Goal: Transaction & Acquisition: Purchase product/service

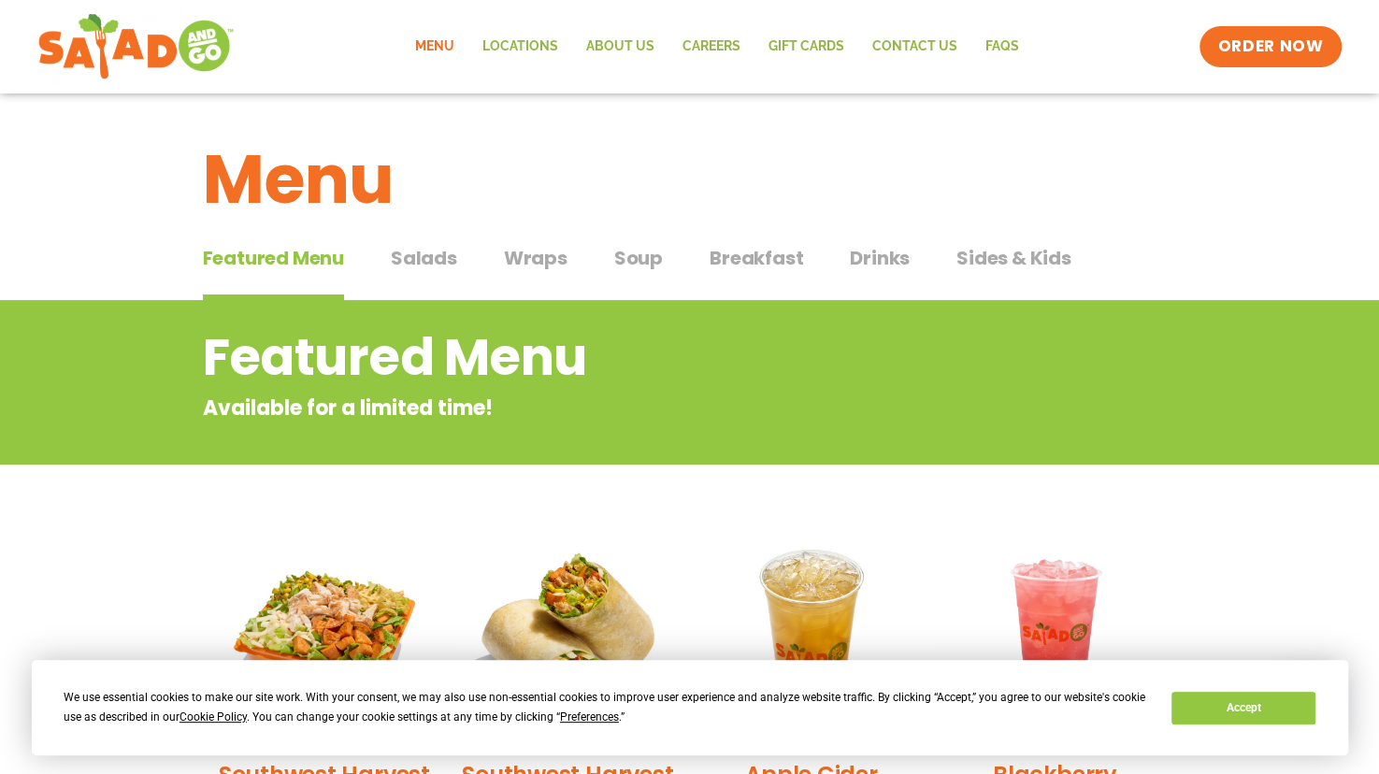
click at [440, 274] on button "Salads Salads" at bounding box center [424, 272] width 66 height 57
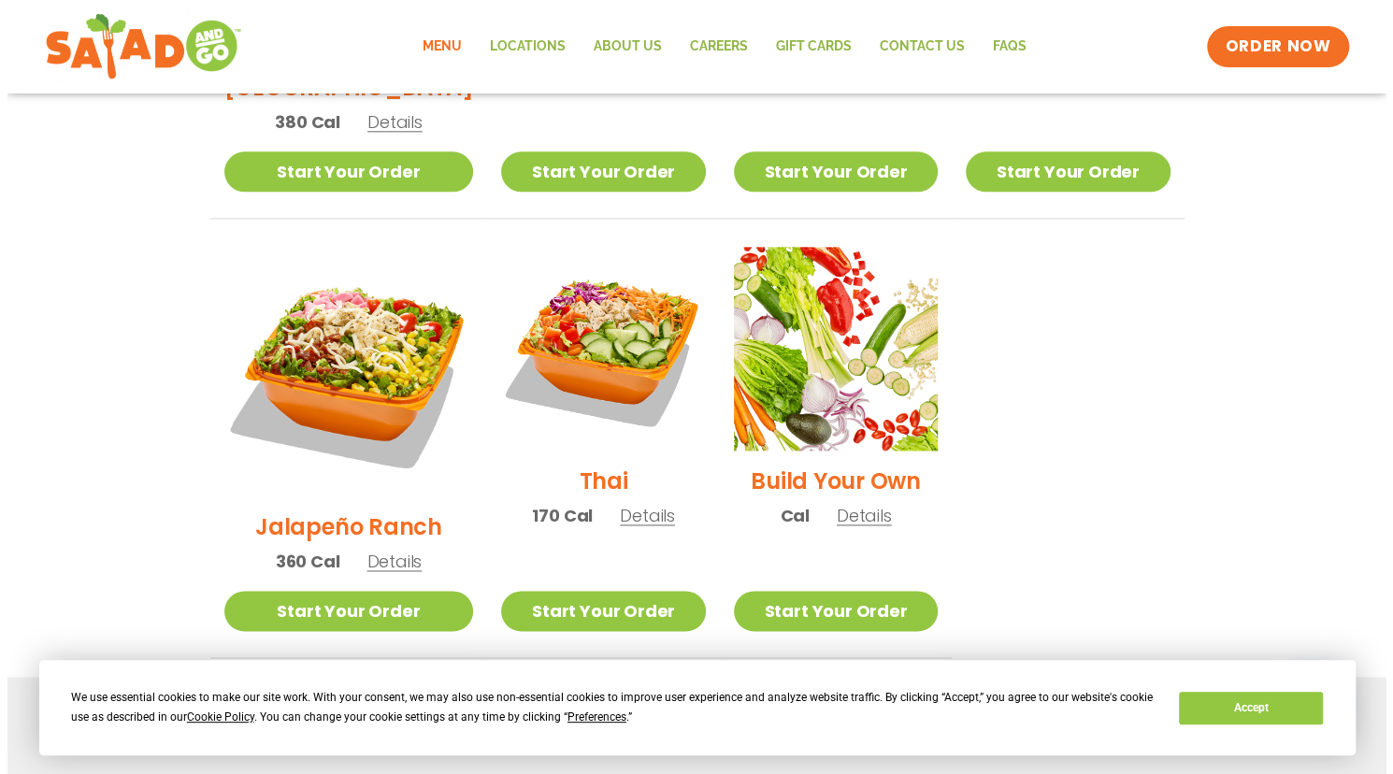
scroll to position [1287, 0]
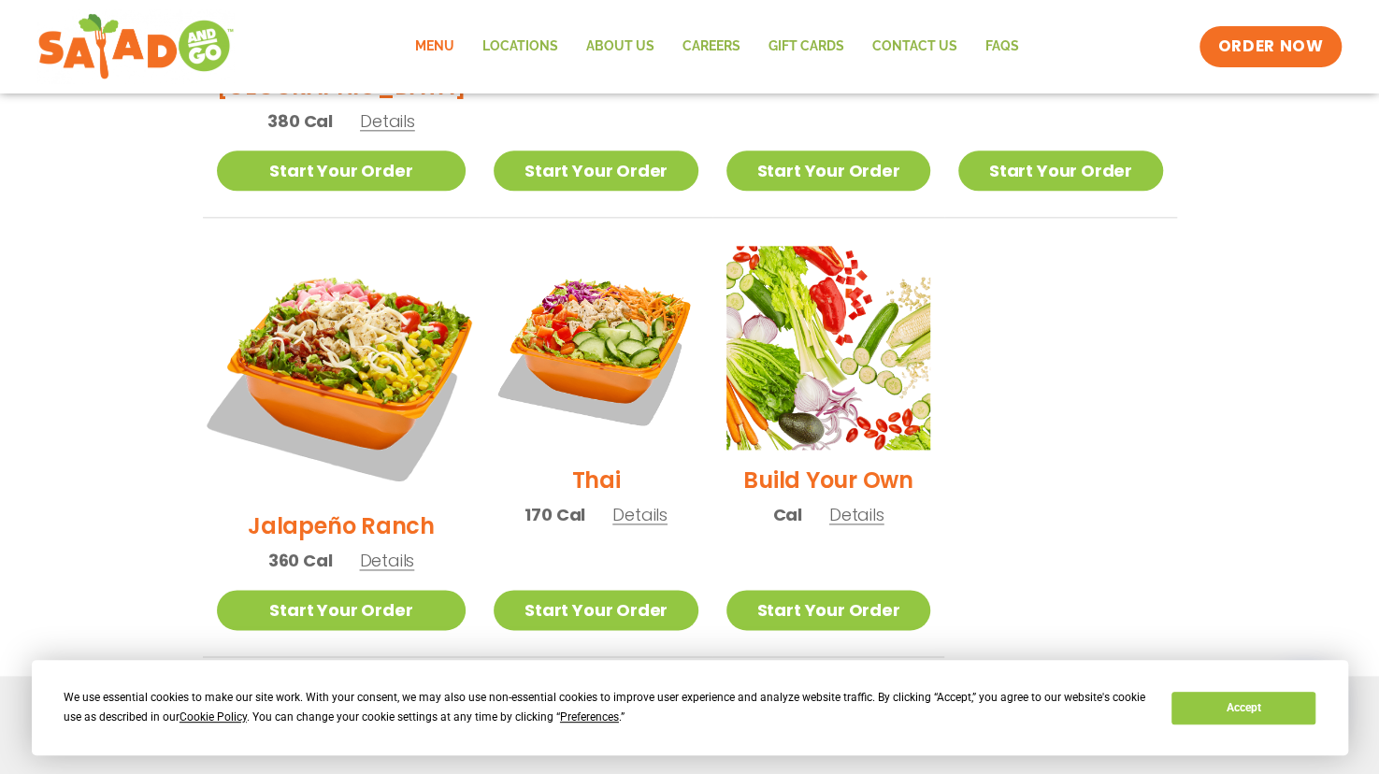
click at [310, 305] on img at bounding box center [341, 370] width 293 height 293
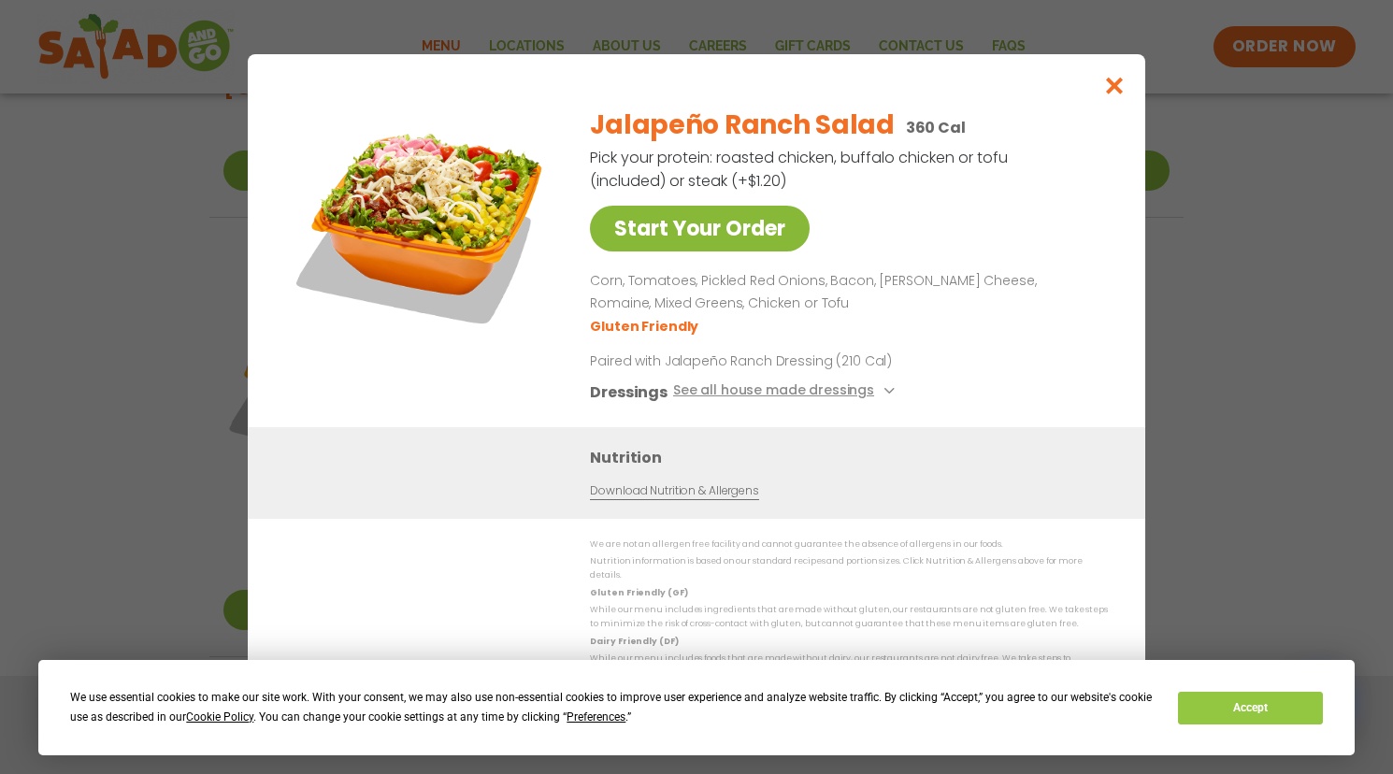
click at [686, 243] on link "Start Your Order" at bounding box center [700, 229] width 220 height 46
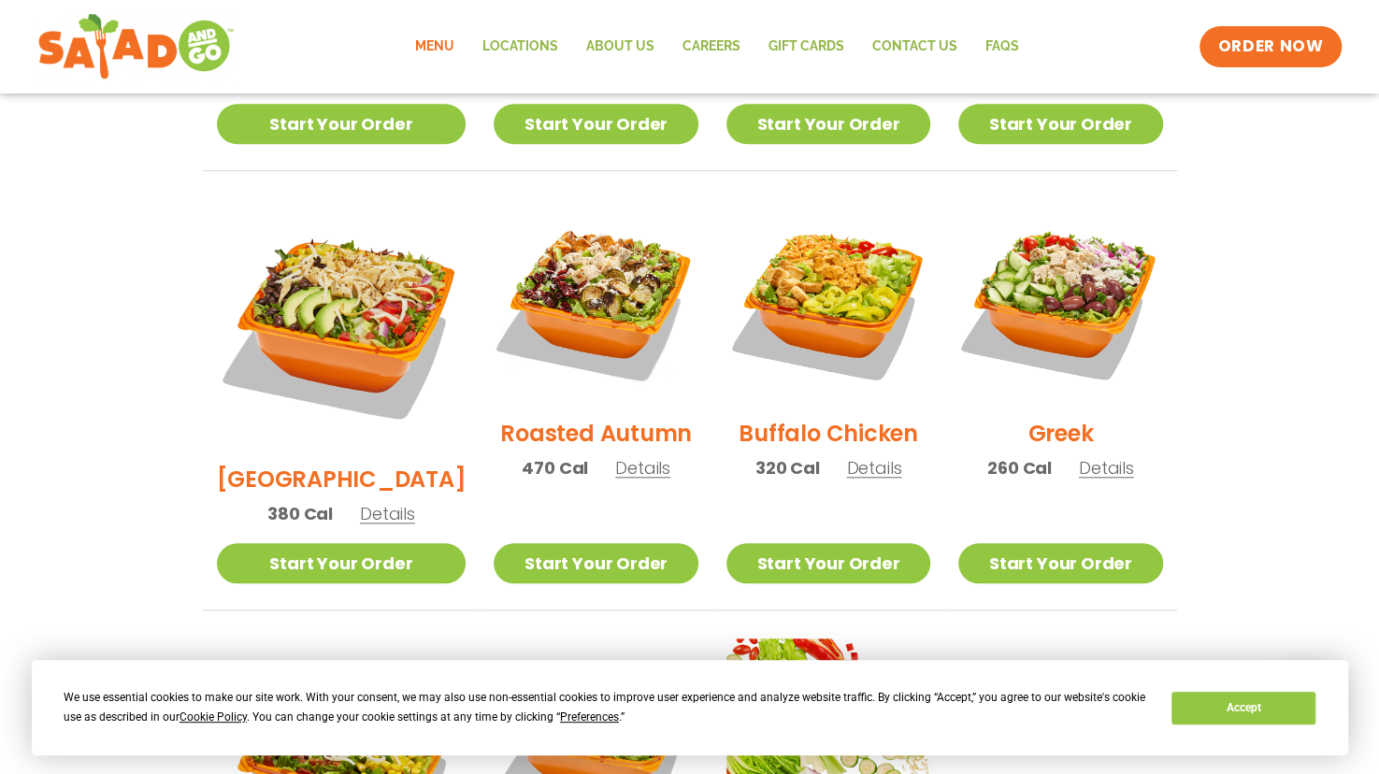
scroll to position [885, 0]
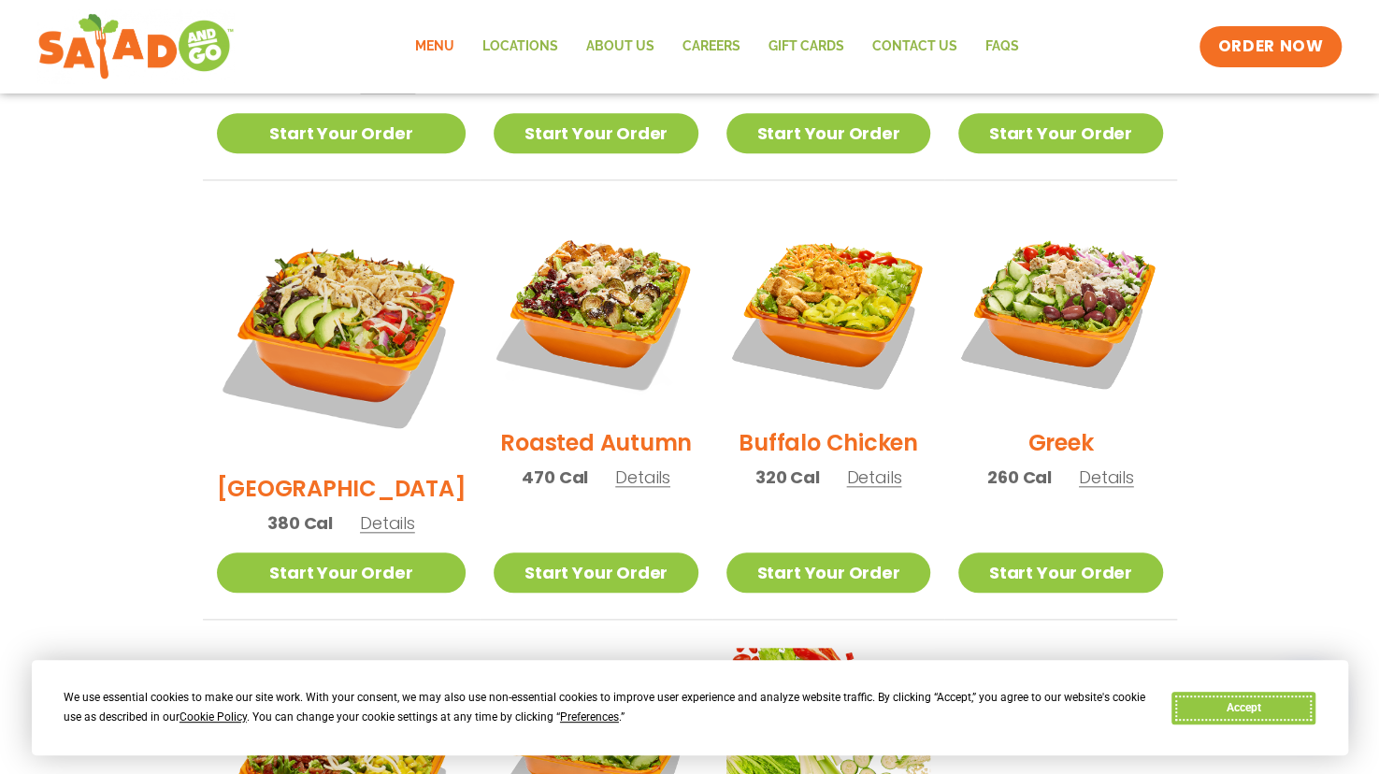
click at [1257, 715] on button "Accept" at bounding box center [1244, 708] width 144 height 33
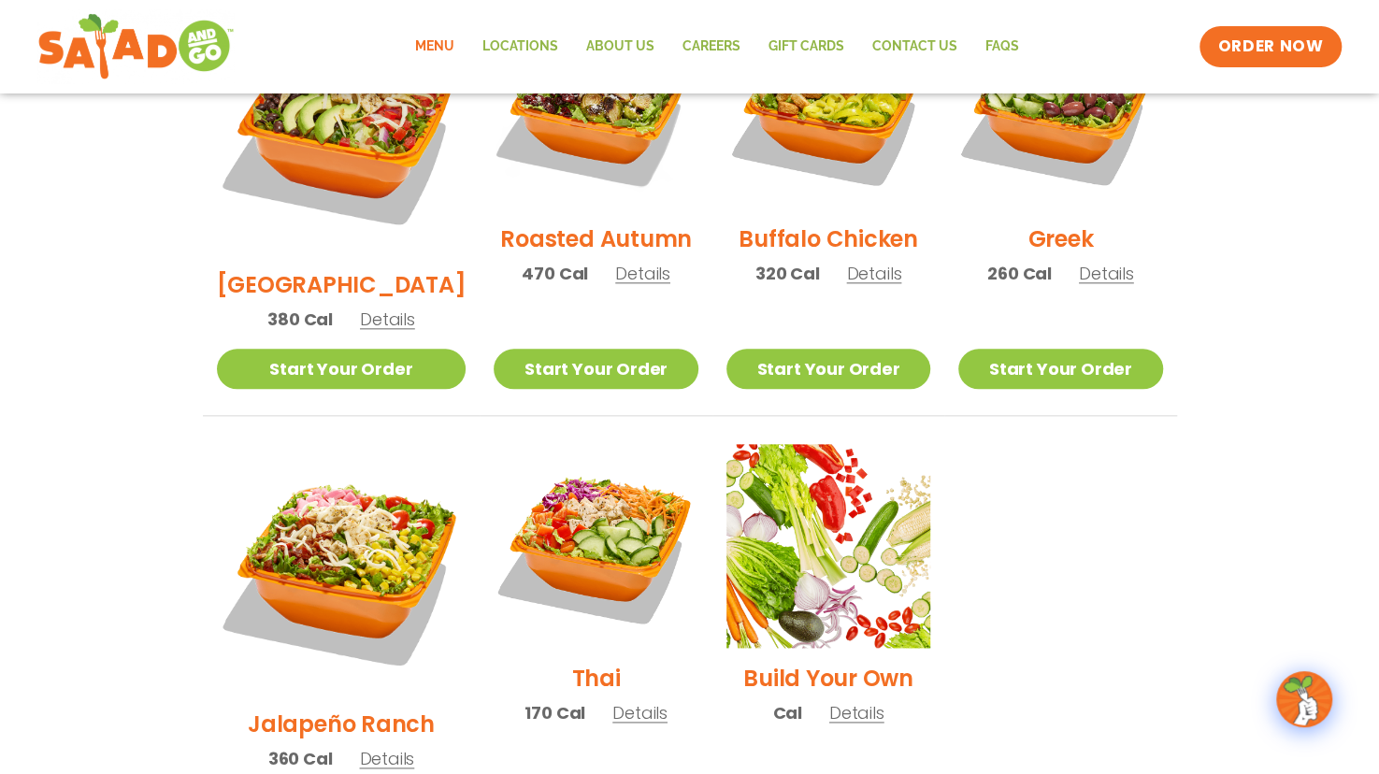
scroll to position [1092, 0]
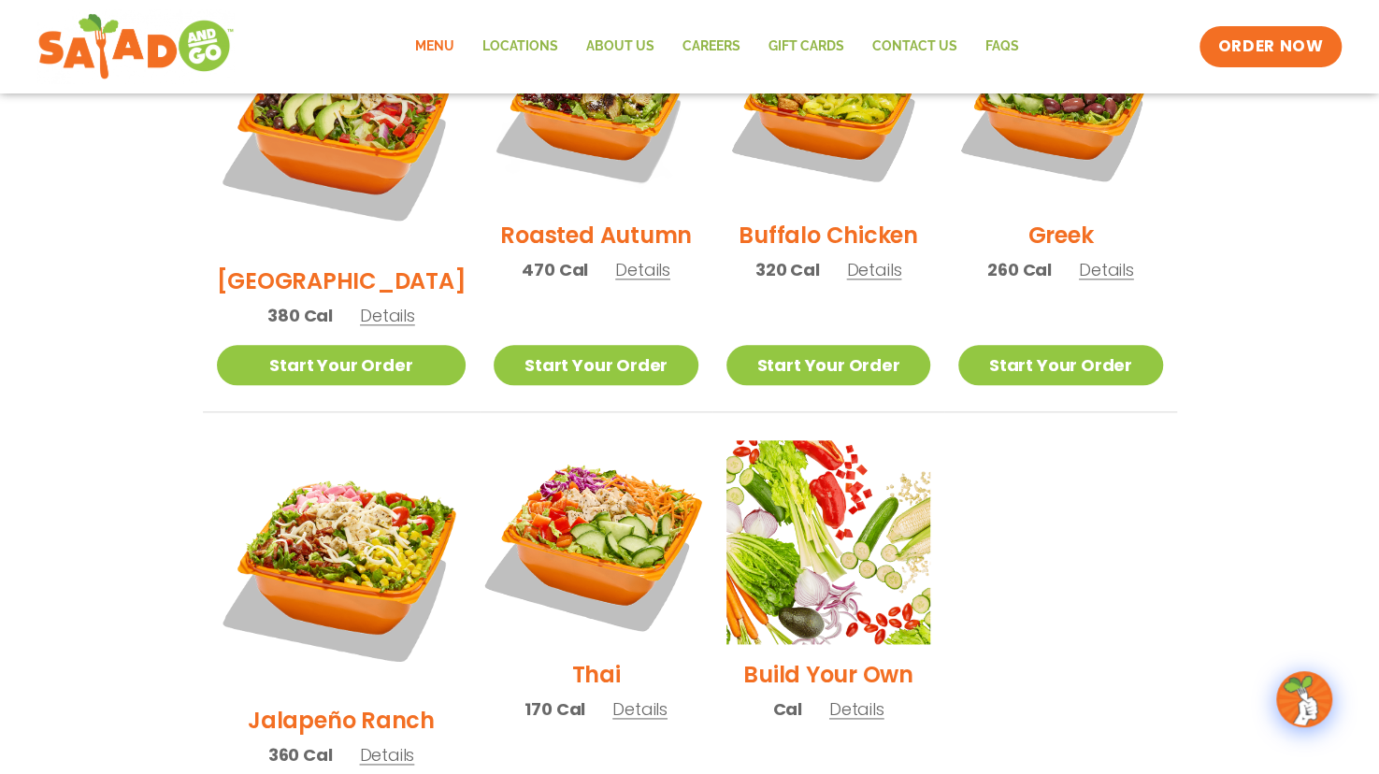
click at [596, 447] on img at bounding box center [595, 542] width 239 height 239
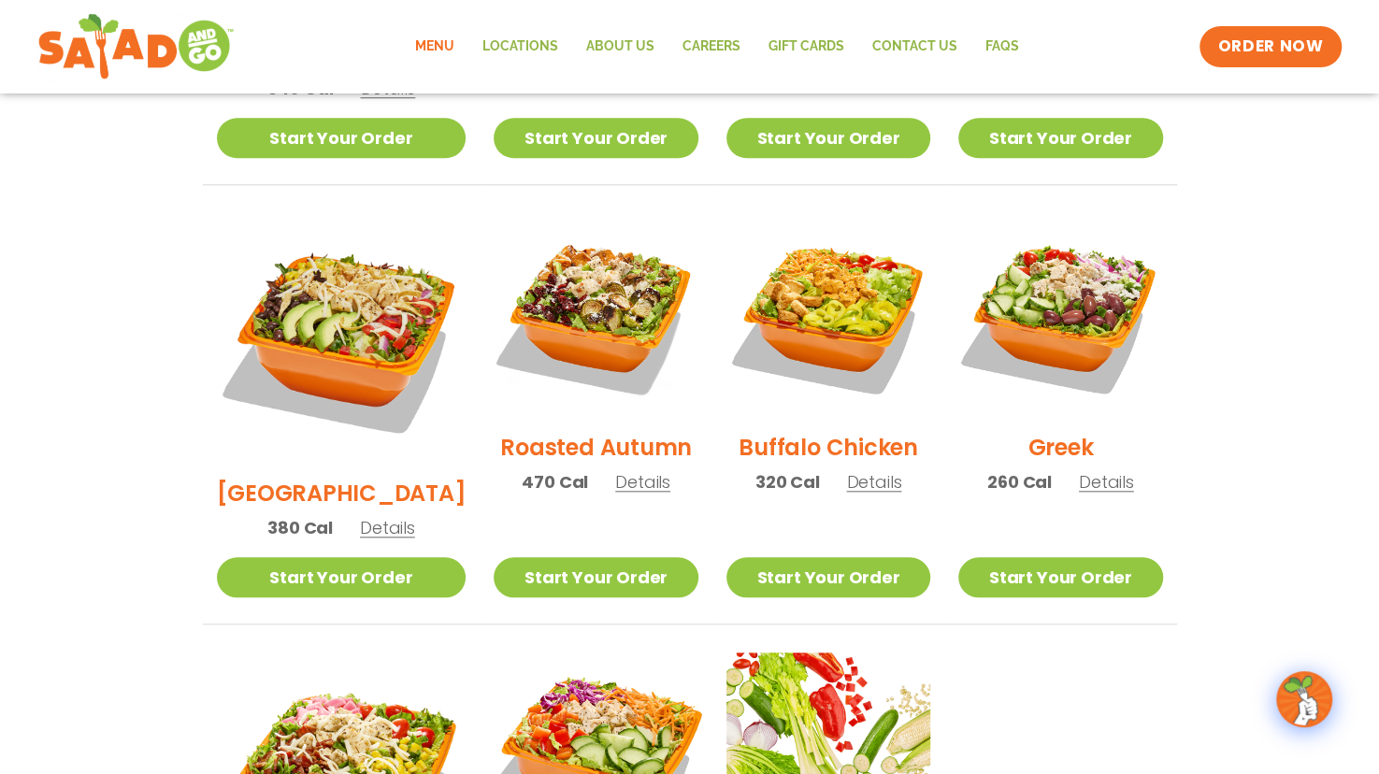
scroll to position [879, 0]
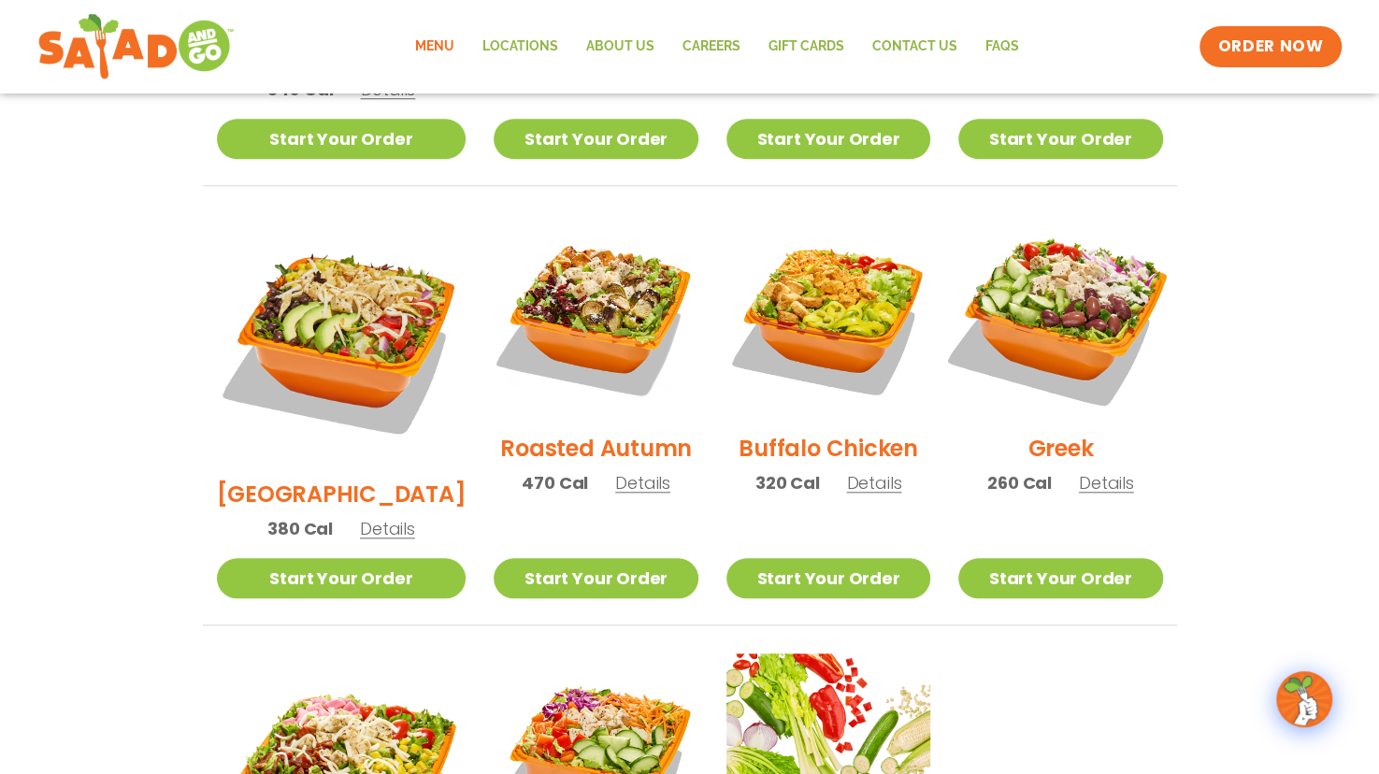
click at [1086, 271] on img at bounding box center [1060, 315] width 239 height 239
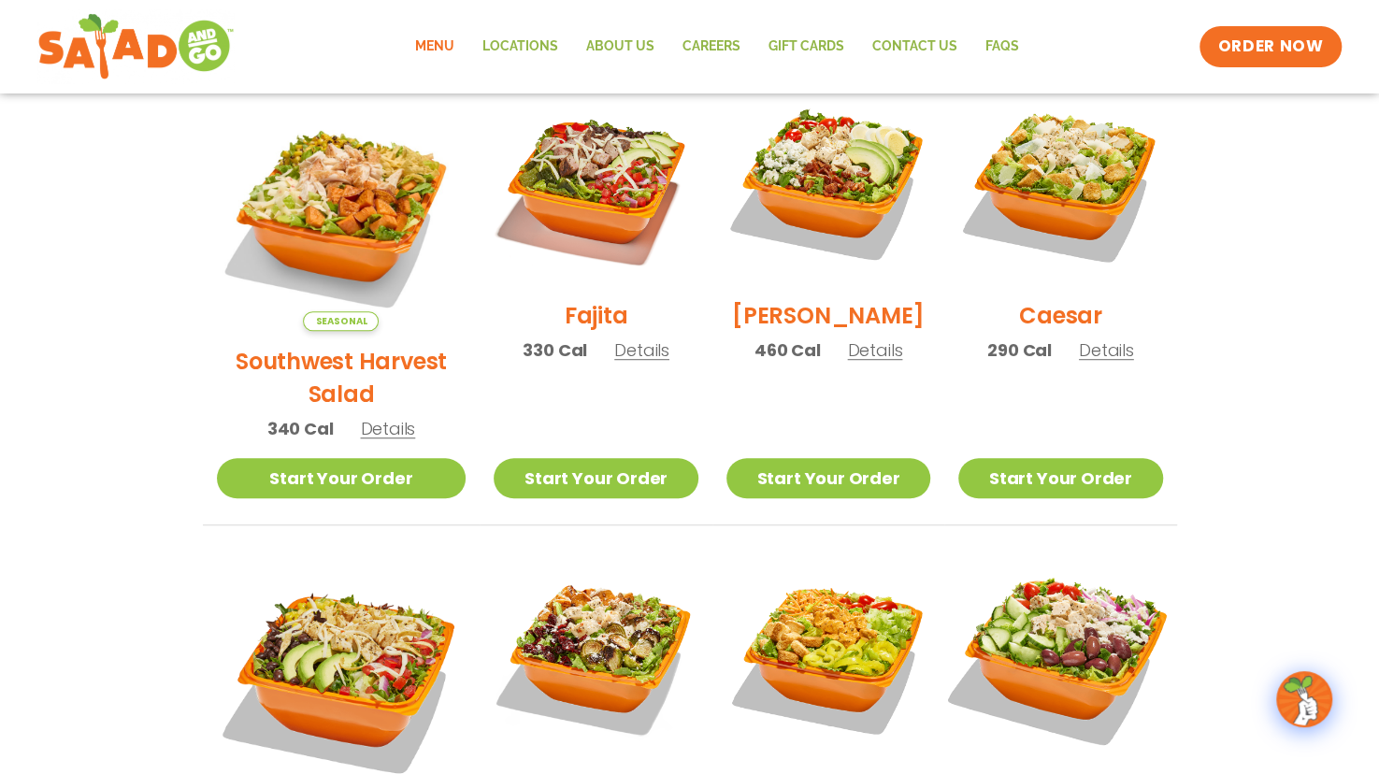
scroll to position [536, 0]
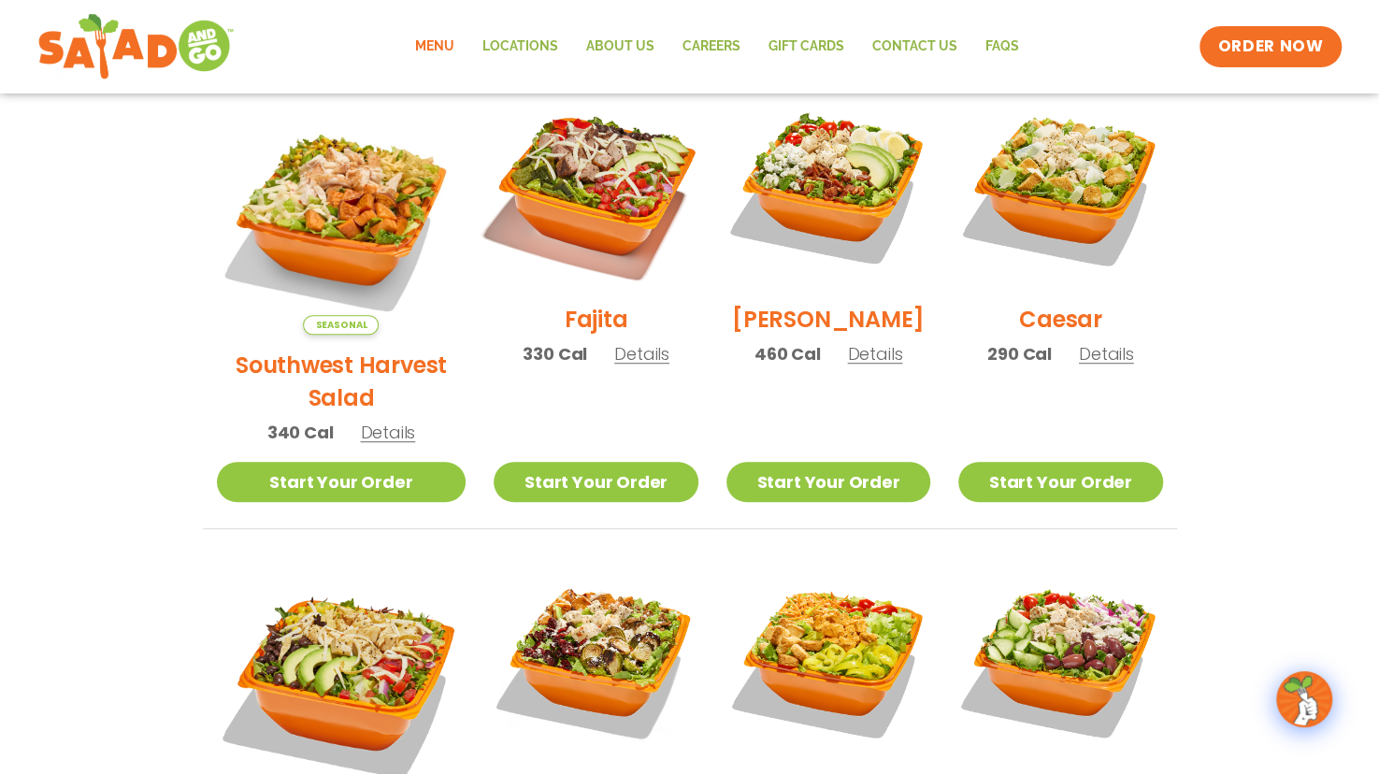
click at [597, 195] on img at bounding box center [595, 186] width 239 height 239
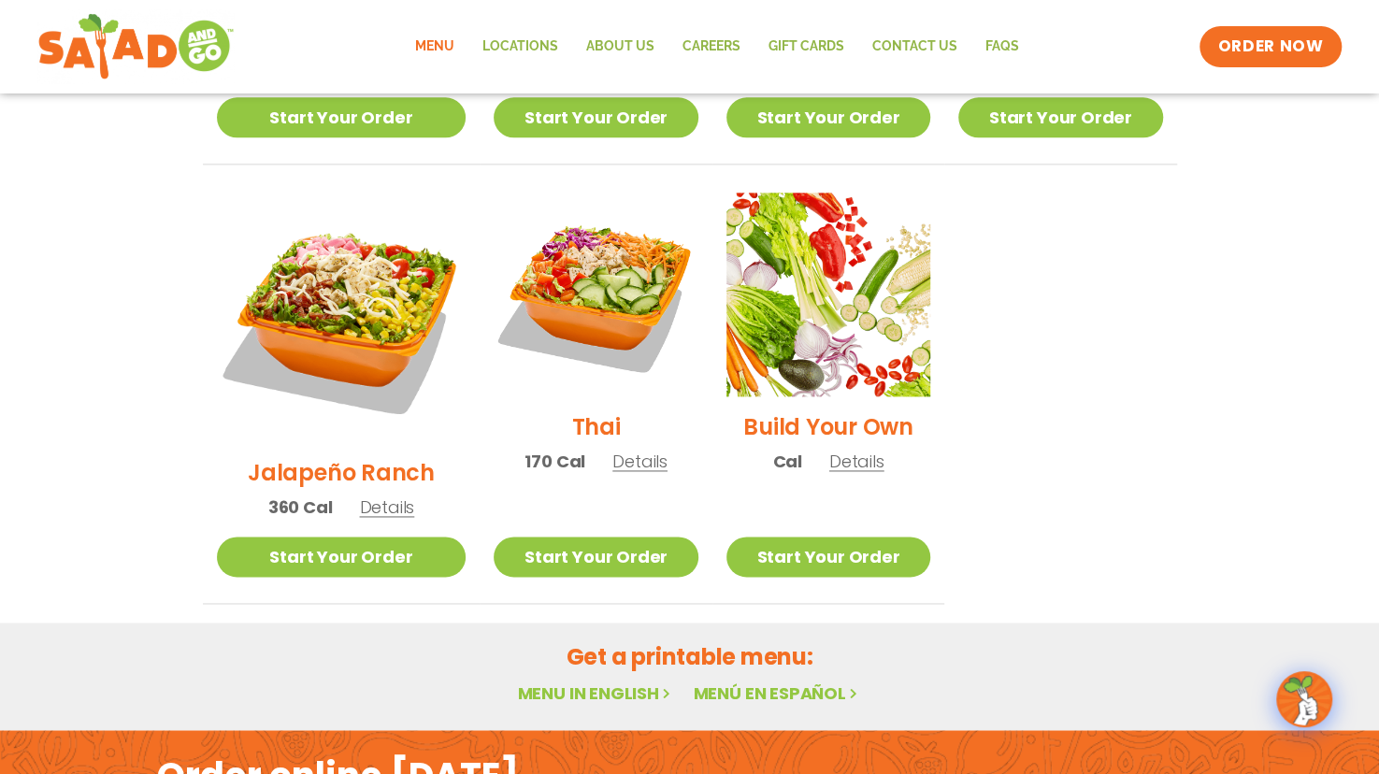
scroll to position [1345, 0]
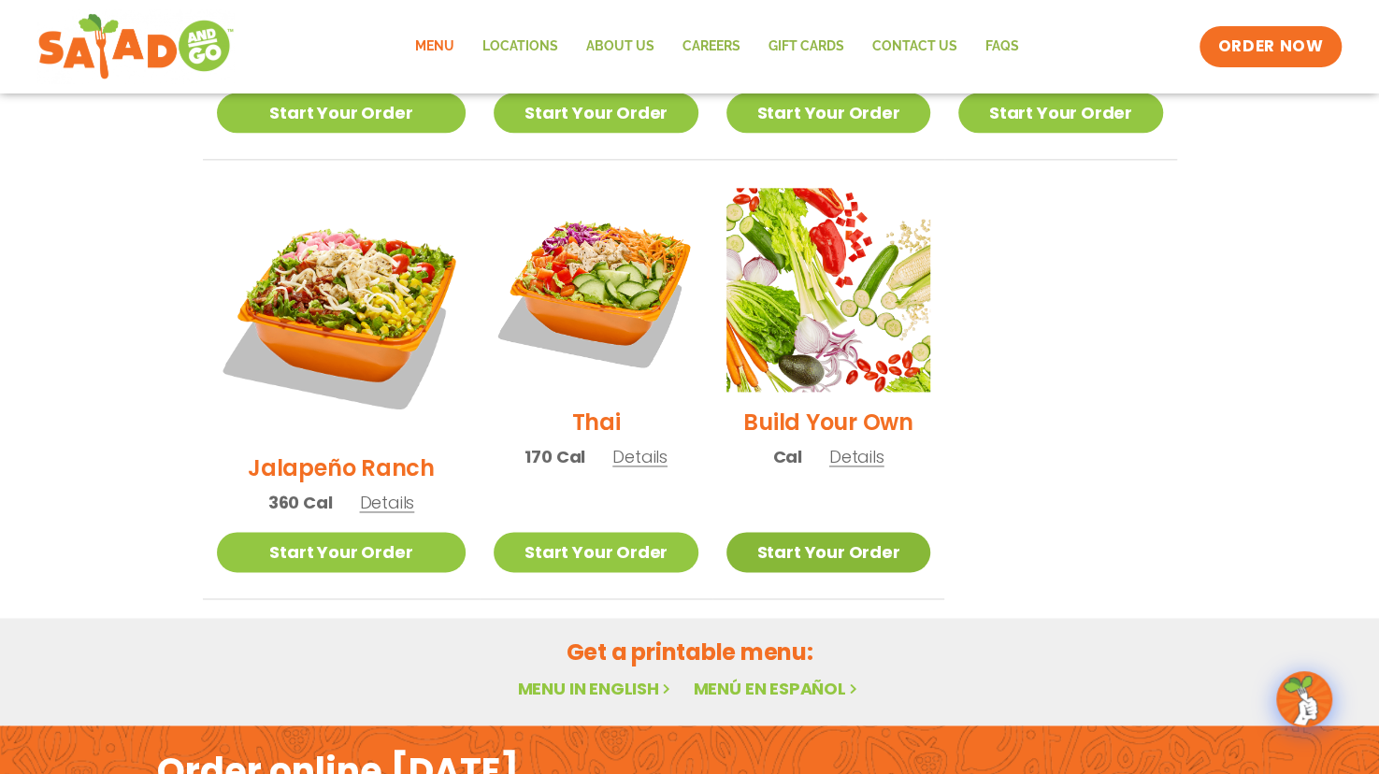
click at [821, 532] on link "Start Your Order" at bounding box center [829, 552] width 204 height 40
